Goal: Information Seeking & Learning: Learn about a topic

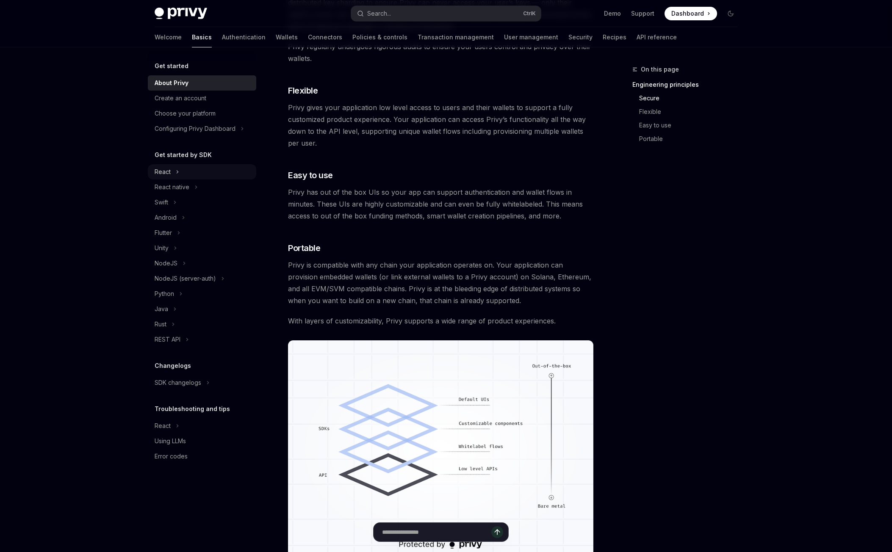
click at [178, 174] on icon "Toggle React section" at bounding box center [177, 172] width 3 height 10
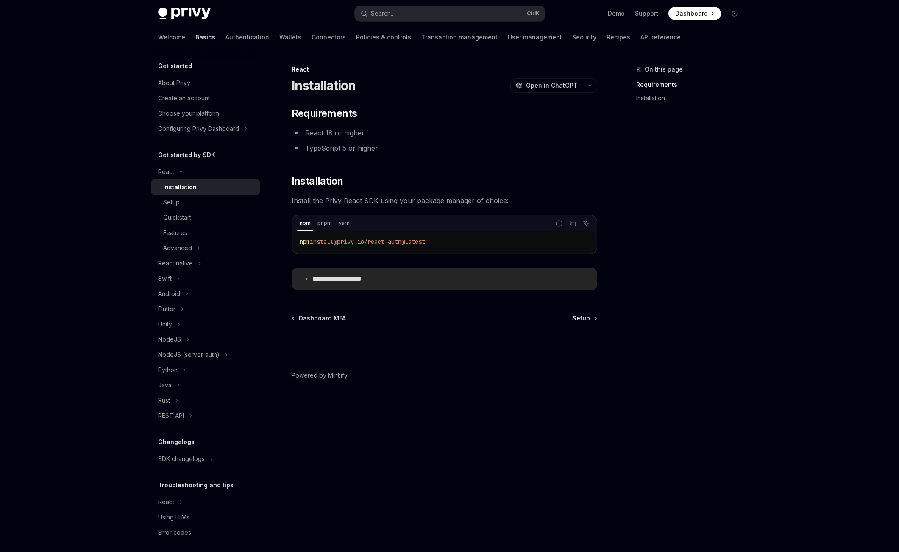
click at [325, 279] on p "**********" at bounding box center [347, 279] width 70 height 8
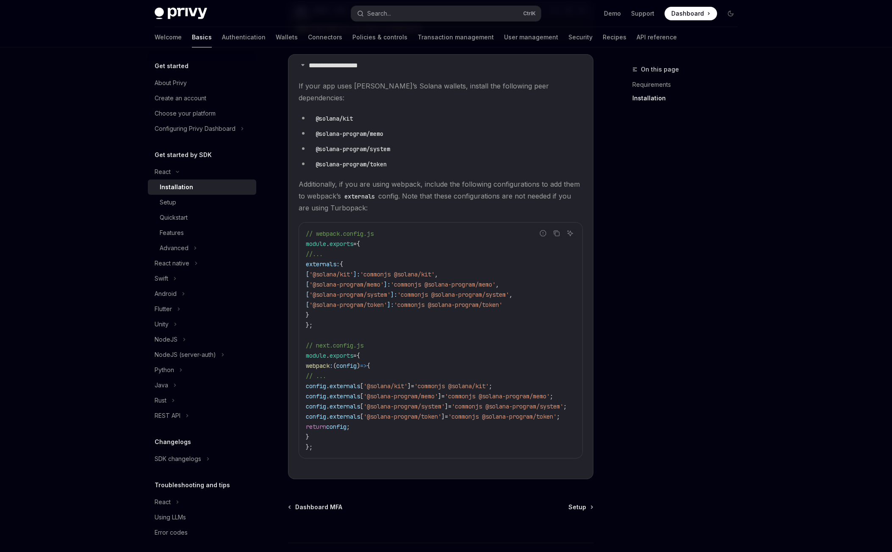
scroll to position [57, 0]
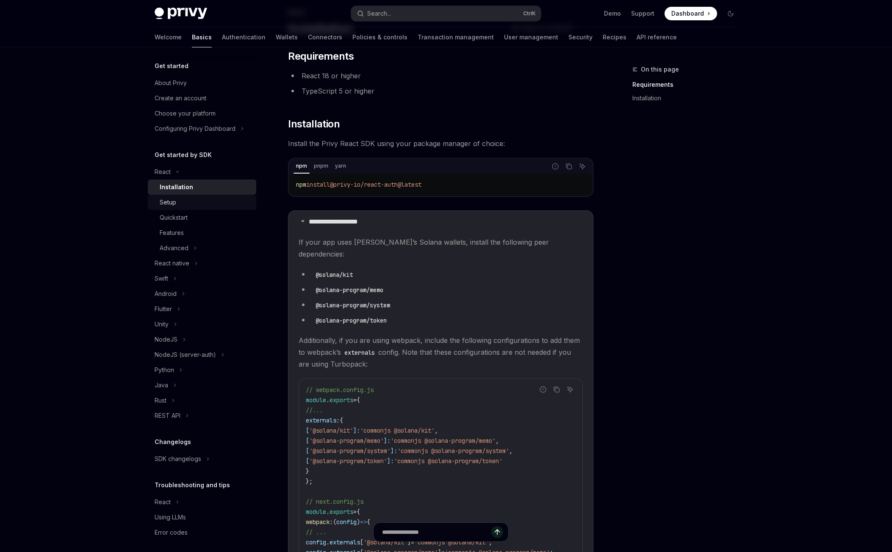
click at [175, 199] on div "Setup" at bounding box center [168, 202] width 17 height 10
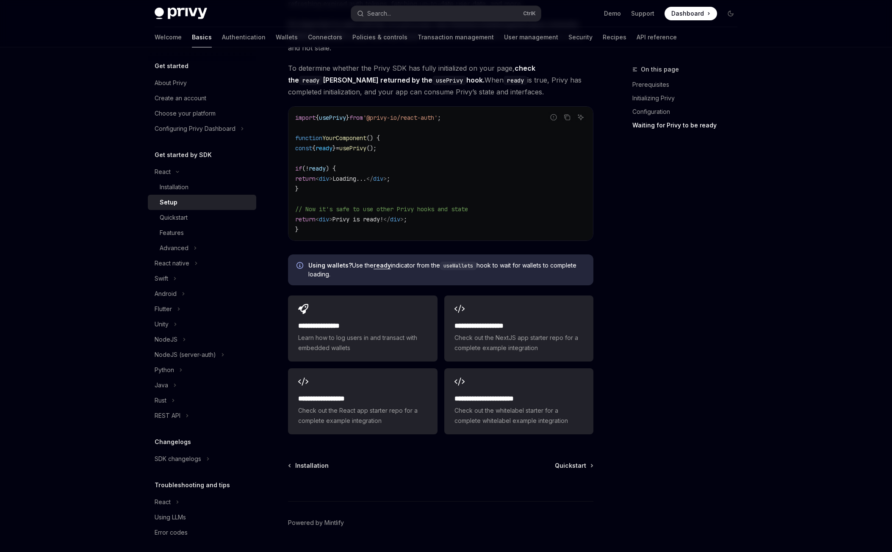
scroll to position [913, 0]
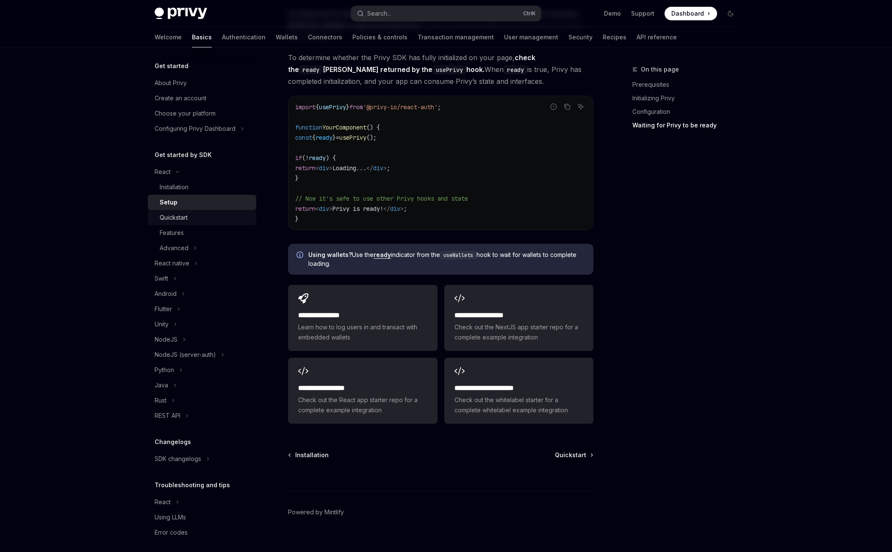
click at [184, 217] on div "Quickstart" at bounding box center [174, 218] width 28 height 10
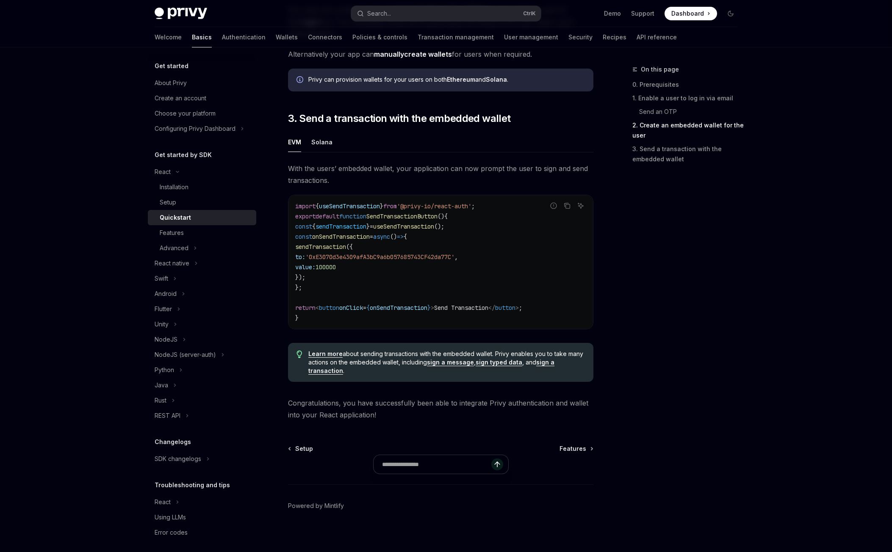
scroll to position [688, 0]
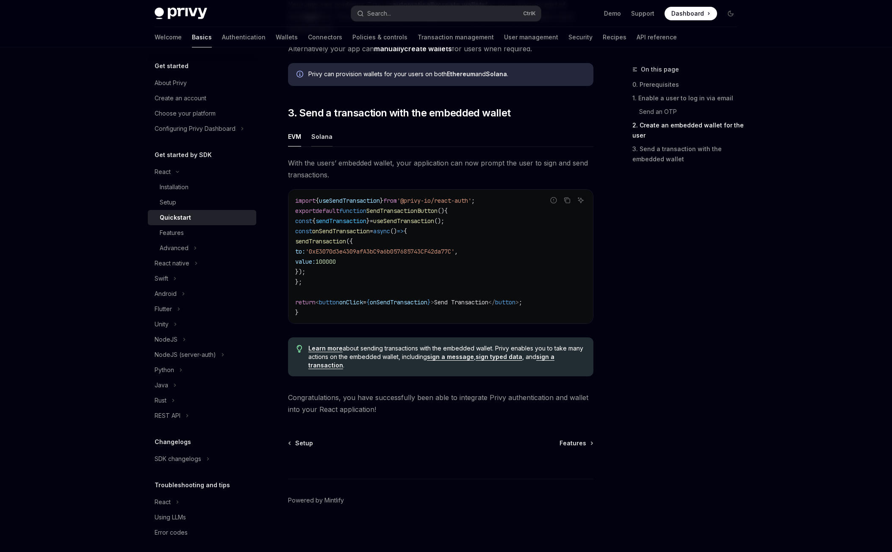
click at [323, 139] on div "Solana" at bounding box center [321, 137] width 21 height 20
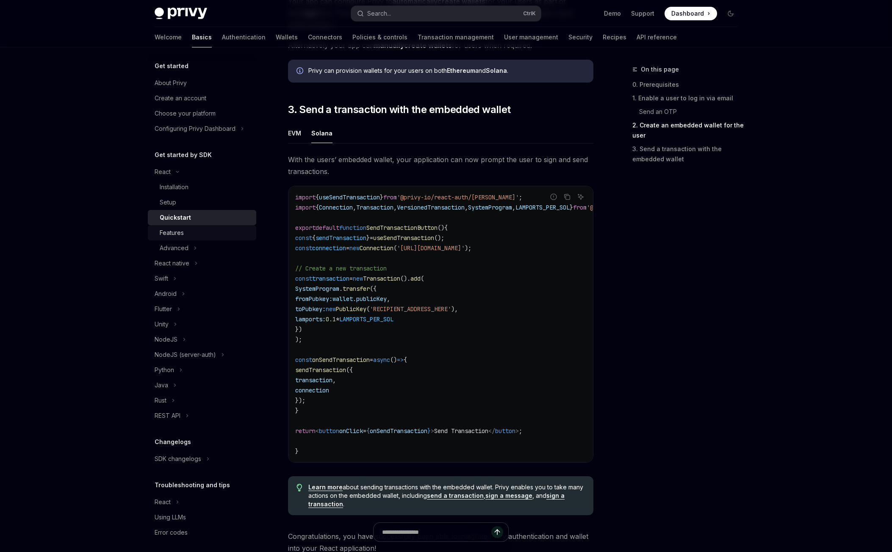
click at [186, 233] on div "Features" at bounding box center [206, 233] width 92 height 10
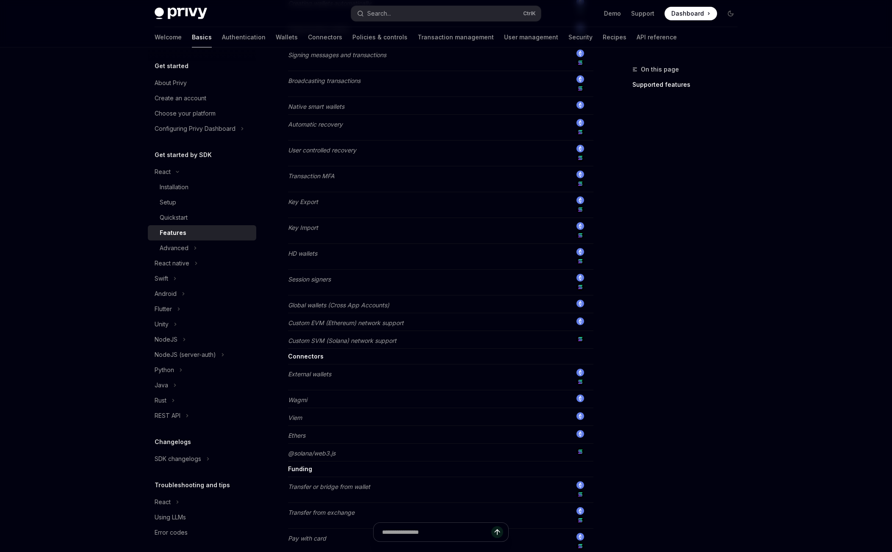
scroll to position [381, 0]
click at [179, 249] on div "Advanced" at bounding box center [174, 248] width 29 height 10
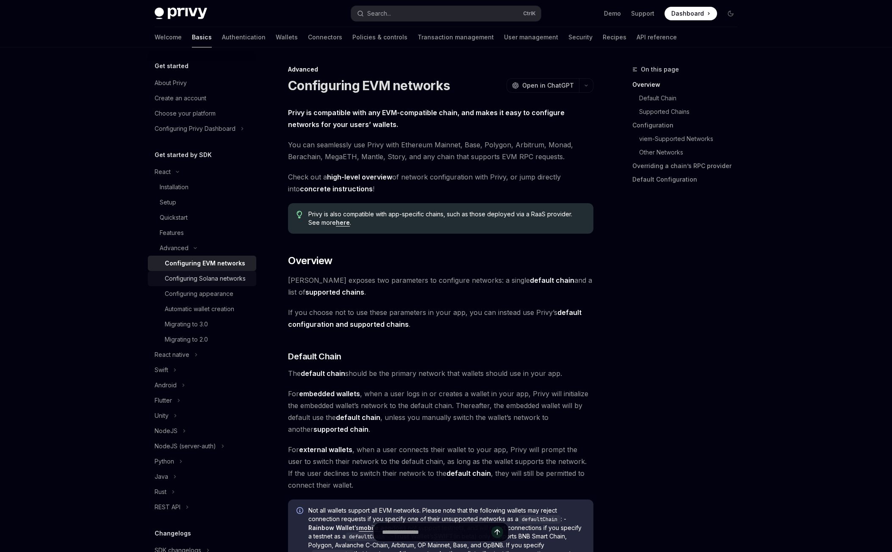
click at [204, 276] on div "Configuring Solana networks" at bounding box center [205, 279] width 81 height 10
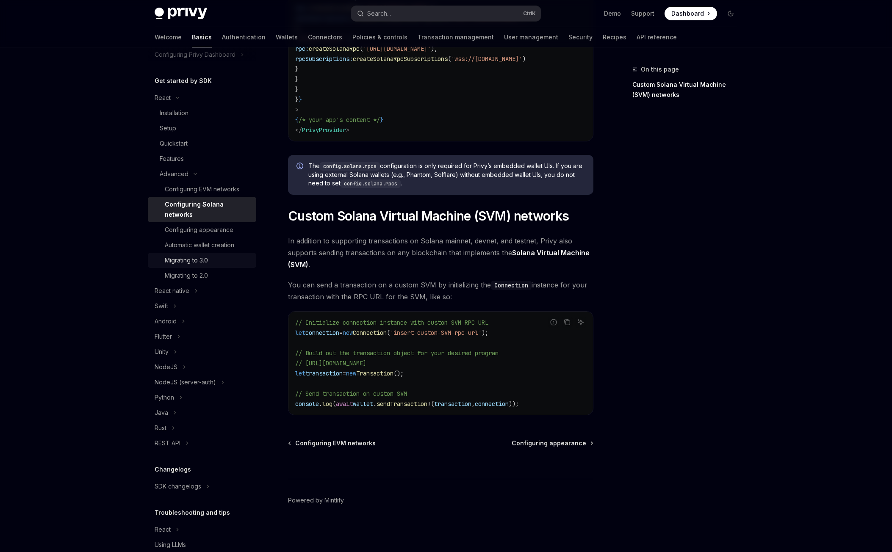
scroll to position [107, 0]
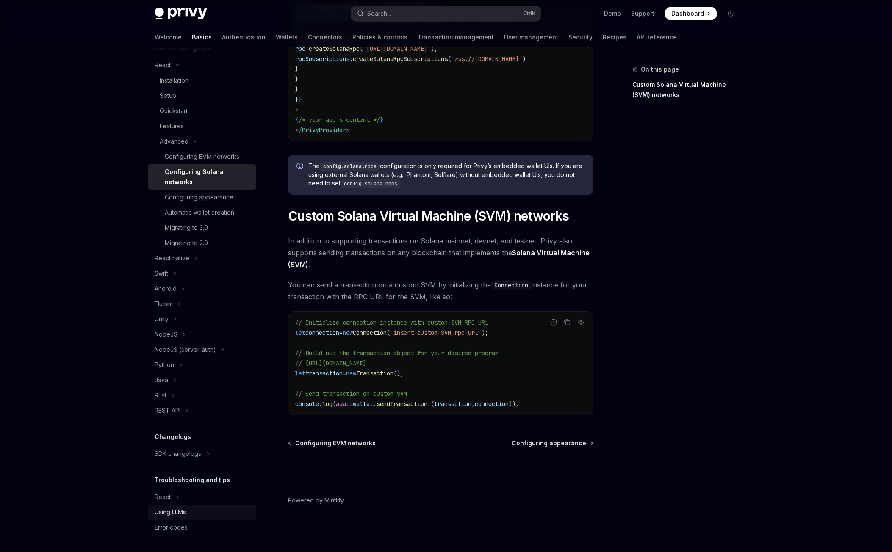
click at [173, 510] on div "Using LLMs" at bounding box center [170, 513] width 31 height 10
type textarea "*"
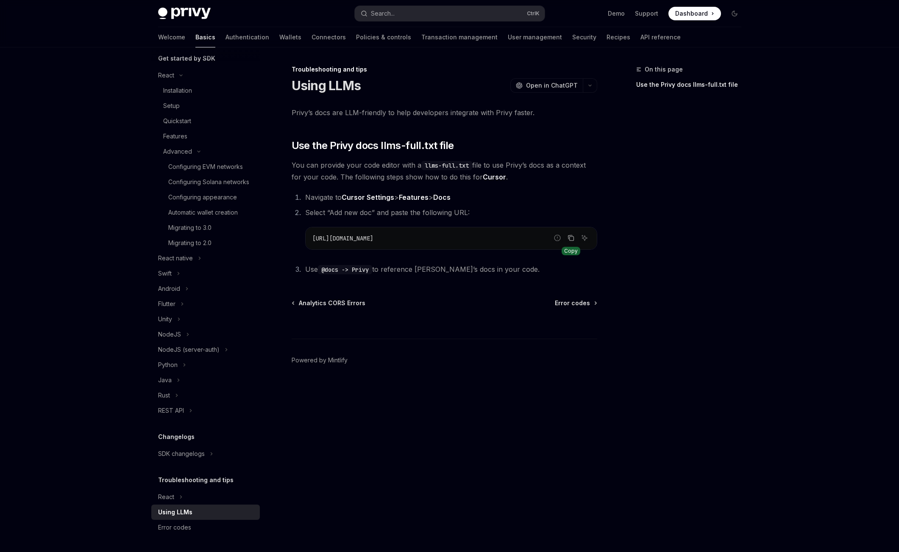
click at [568, 238] on icon "Copy the contents from the code block" at bounding box center [570, 238] width 4 height 4
